Goal: Complete application form

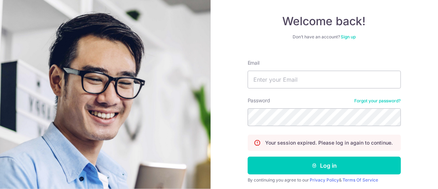
scroll to position [35, 0]
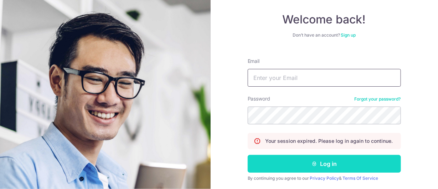
type input "mlyy29@gmail.com"
click at [369, 157] on button "Log in" at bounding box center [324, 164] width 153 height 18
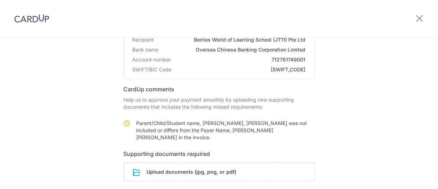
scroll to position [107, 0]
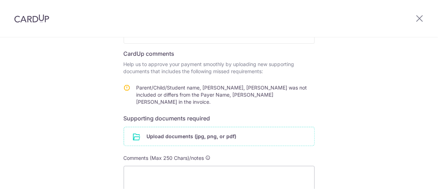
click at [246, 130] on input "file" at bounding box center [219, 137] width 190 height 19
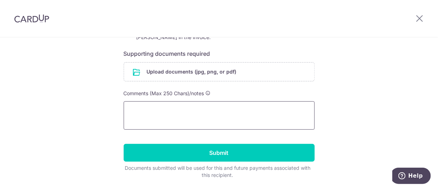
scroll to position [178, 0]
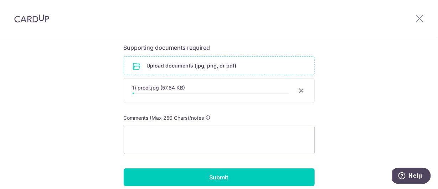
click at [188, 58] on input "file" at bounding box center [219, 66] width 190 height 19
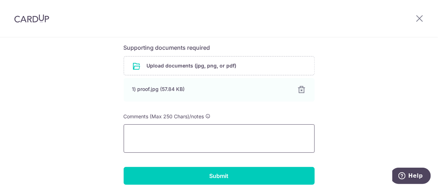
click at [269, 131] on textarea at bounding box center [219, 139] width 191 height 28
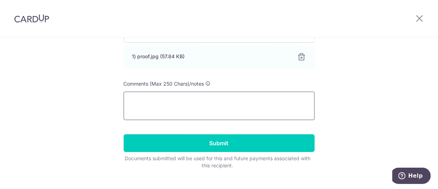
scroll to position [214, 0]
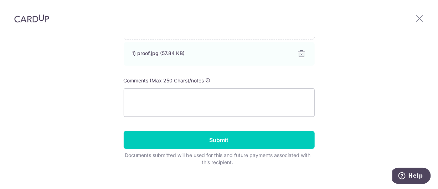
click at [197, 110] on form "Recipient details Recipient Berries World of Learning School (JT11) Pte Ltd Ban…" at bounding box center [219, 19] width 191 height 296
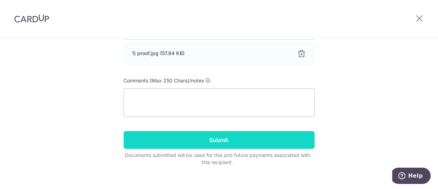
drag, startPoint x: 207, startPoint y: 132, endPoint x: 193, endPoint y: 130, distance: 14.1
click at [193, 131] on input "Submit" at bounding box center [219, 140] width 191 height 18
